Goal: Information Seeking & Learning: Learn about a topic

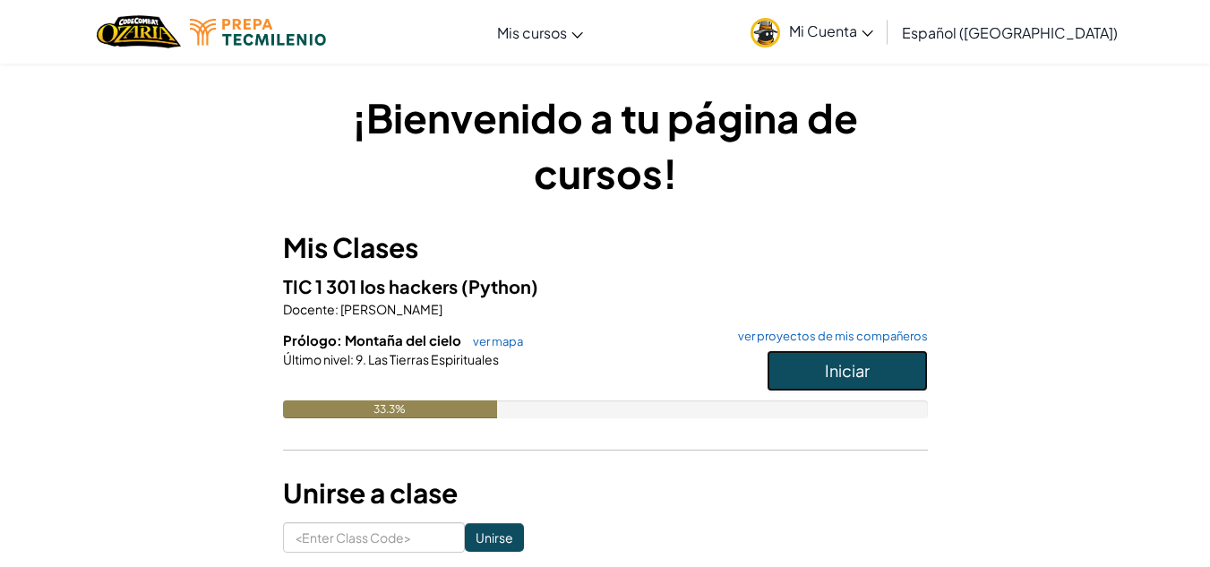
click at [817, 370] on button "Iniciar" at bounding box center [846, 370] width 161 height 41
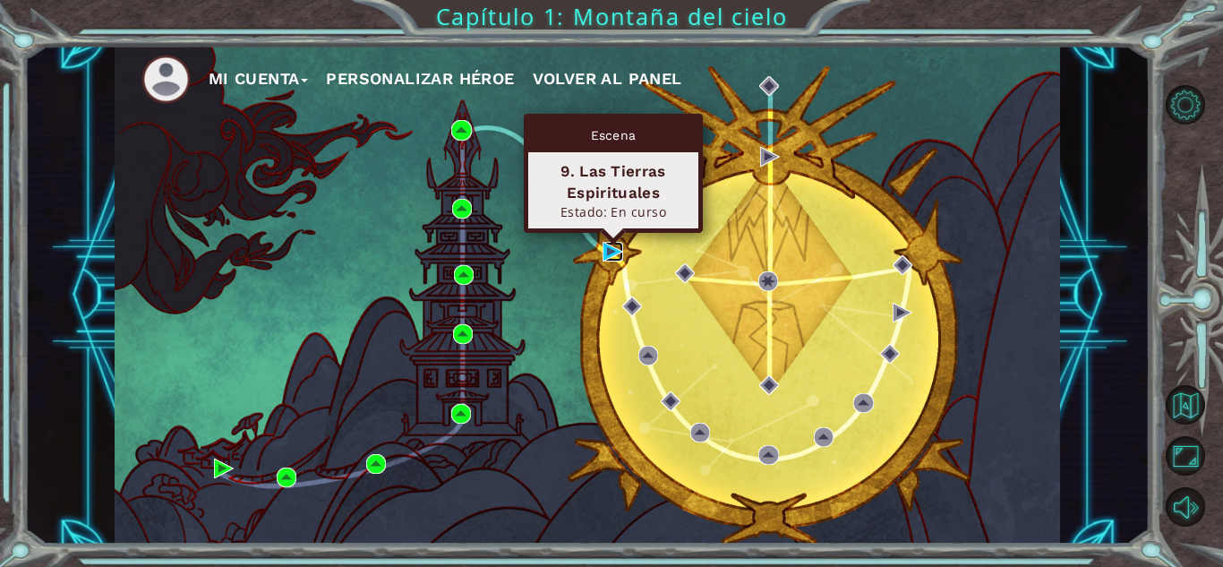
click at [609, 247] on img at bounding box center [613, 252] width 20 height 20
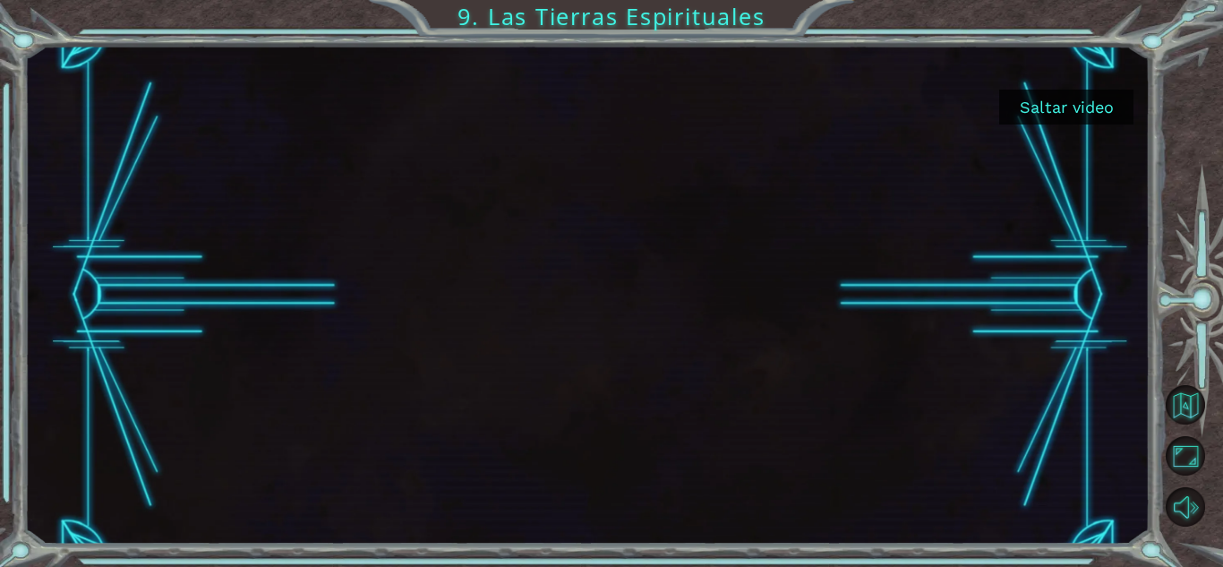
click at [1053, 118] on button "Saltar video" at bounding box center [1066, 107] width 134 height 35
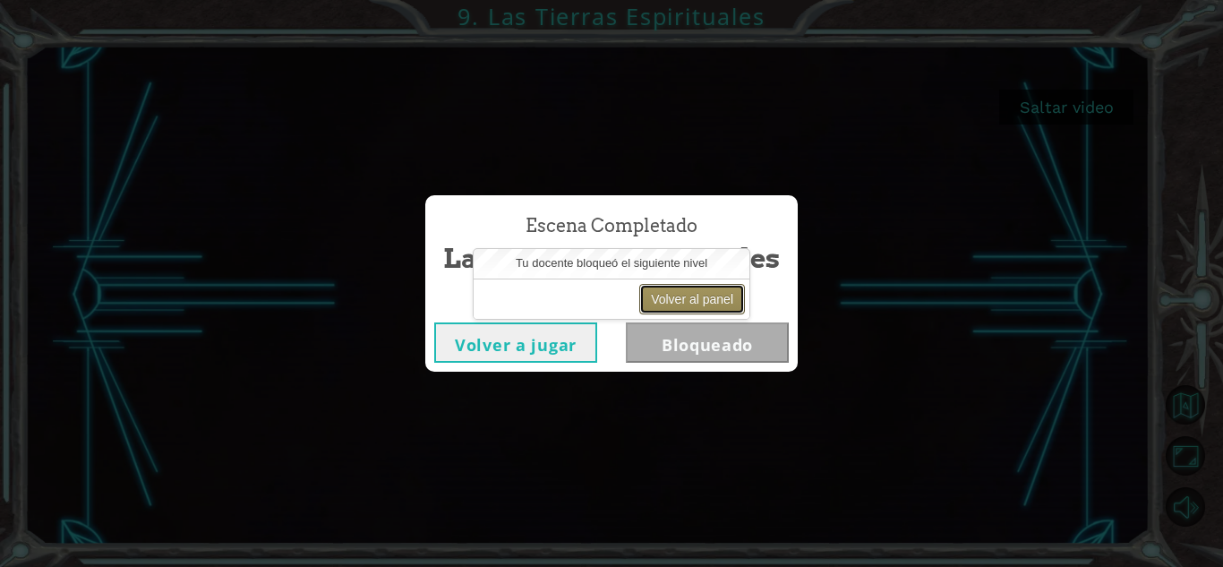
click at [681, 295] on button "Volver al panel" at bounding box center [692, 299] width 106 height 30
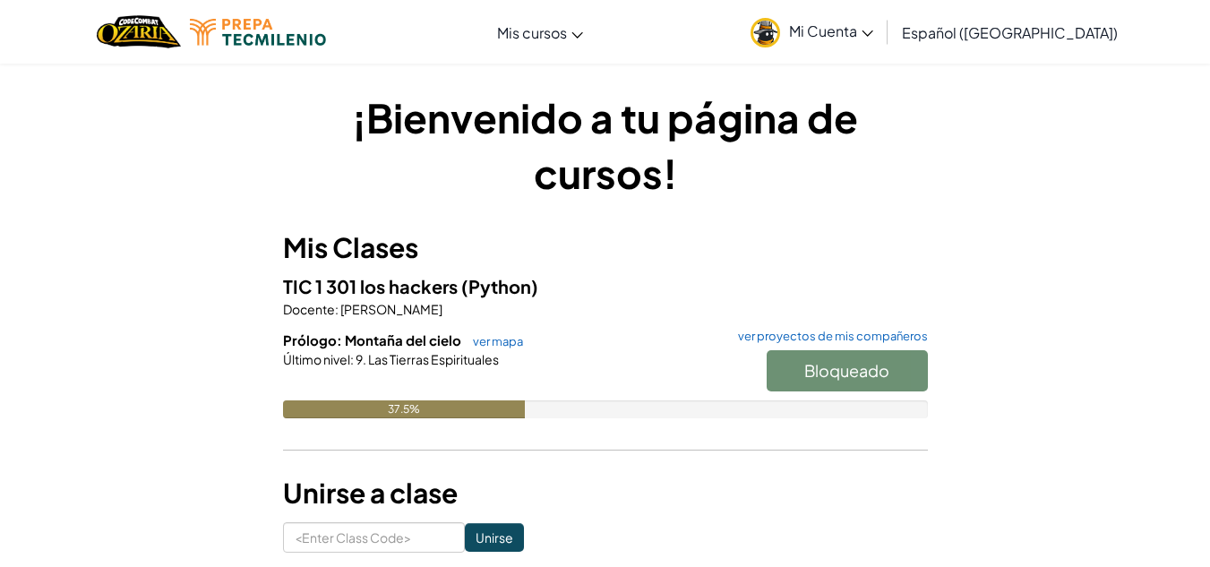
click at [856, 373] on div "Bloqueado" at bounding box center [838, 375] width 179 height 50
